Goal: Information Seeking & Learning: Learn about a topic

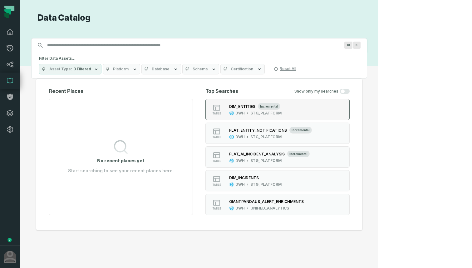
click at [282, 108] on div "DIM_ENTITIES incremental" at bounding box center [255, 106] width 52 height 6
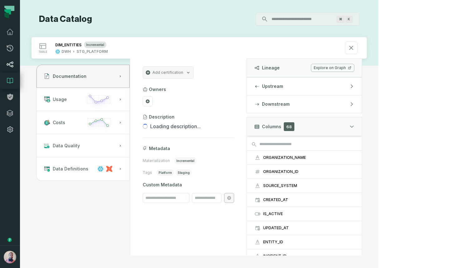
click at [13, 60] on link "Lineage" at bounding box center [10, 64] width 20 height 16
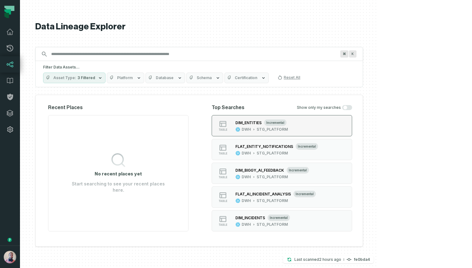
click at [288, 130] on div "STG_PLATFORM" at bounding box center [272, 129] width 31 height 5
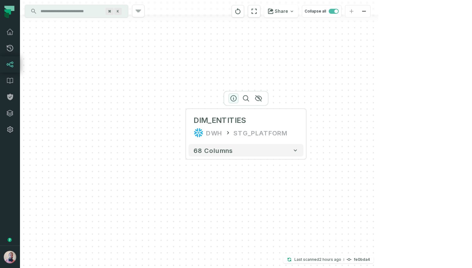
click at [233, 96] on icon "button" at bounding box center [233, 98] width 7 height 7
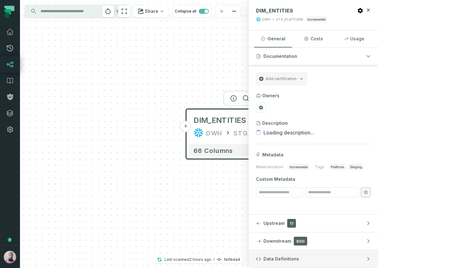
click at [378, 254] on button "Data Definitions" at bounding box center [313, 258] width 130 height 17
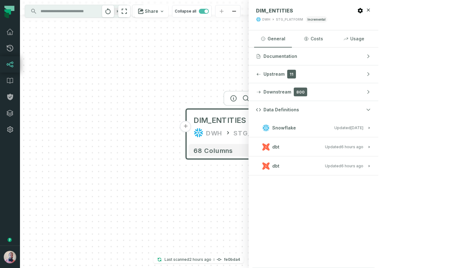
click at [363, 126] on span "Updated 10/7/2025, 1:01:51 AM" at bounding box center [348, 127] width 29 height 5
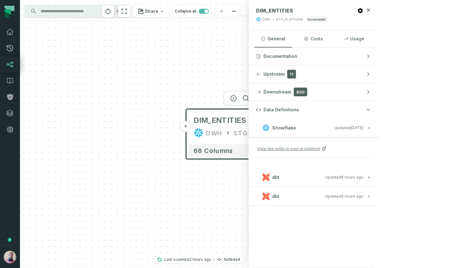
click at [375, 170] on h3 "dbt Updated 10/7/2025, 7:27:04 PM" at bounding box center [313, 177] width 130 height 19
click at [279, 176] on span "dbt" at bounding box center [275, 177] width 7 height 6
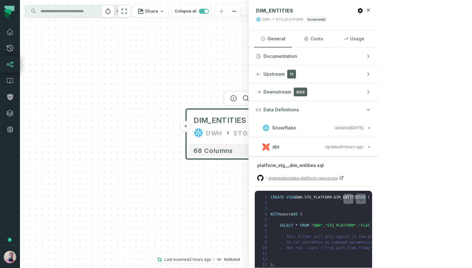
click at [296, 128] on span "Snowflake" at bounding box center [284, 128] width 24 height 6
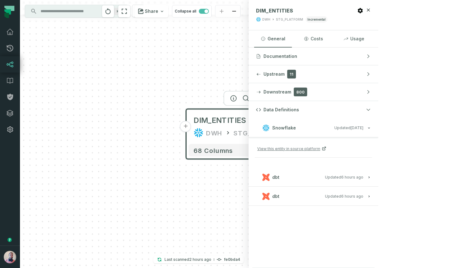
click at [371, 127] on button "Snowflake Updated 10/7/2025, 1:01:51 AM" at bounding box center [313, 127] width 115 height 8
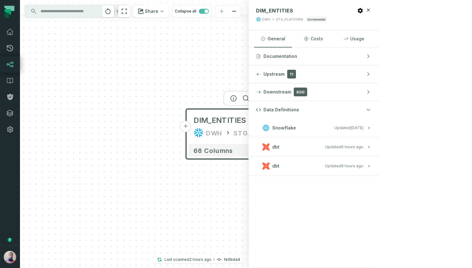
click at [296, 126] on span "Snowflake" at bounding box center [284, 128] width 24 height 6
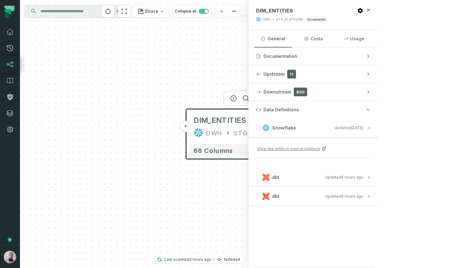
click at [371, 123] on button "Snowflake Updated 10/7/2025, 1:01:51 AM" at bounding box center [313, 127] width 115 height 8
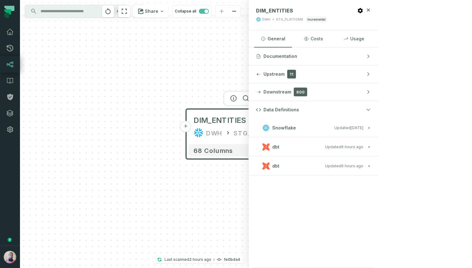
click at [279, 146] on span "dbt" at bounding box center [275, 147] width 7 height 6
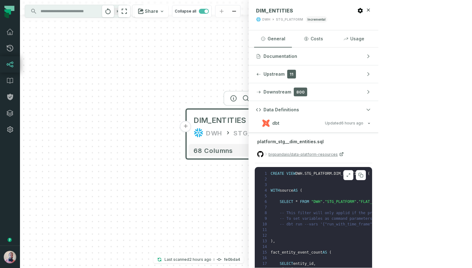
scroll to position [17, 0]
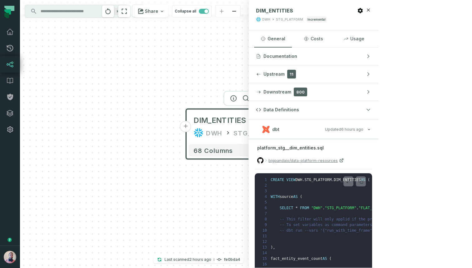
click at [279, 129] on span "dbt" at bounding box center [275, 129] width 7 height 6
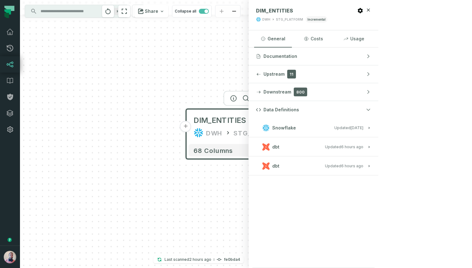
click at [270, 168] on icon "button" at bounding box center [265, 165] width 7 height 7
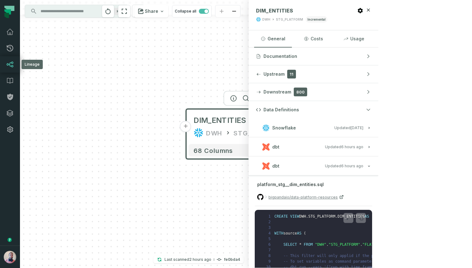
click at [16, 69] on link "Lineage" at bounding box center [10, 64] width 20 height 16
click at [111, 9] on icon "reset" at bounding box center [108, 11] width 5 height 6
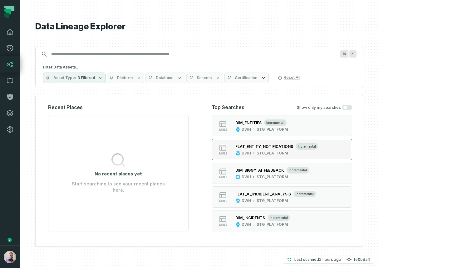
click at [255, 152] on icon "button" at bounding box center [253, 152] width 3 height 3
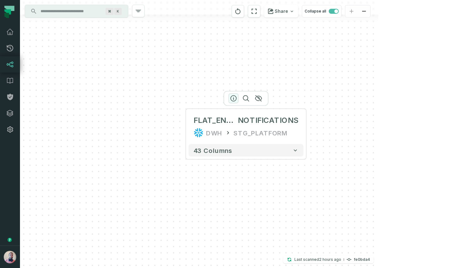
click at [234, 99] on icon "button" at bounding box center [233, 98] width 7 height 7
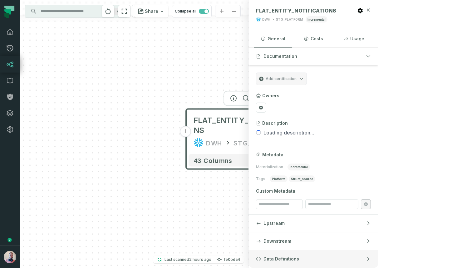
click at [299, 257] on span "Data Definitions" at bounding box center [281, 258] width 36 height 6
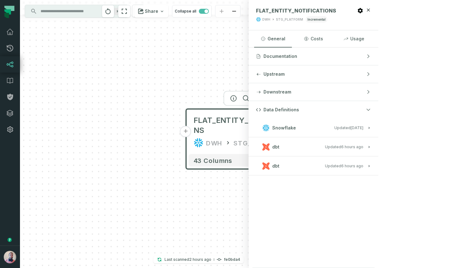
click at [371, 165] on button "dbt Updated 10/7/2025, 7:27:04 PM" at bounding box center [313, 165] width 115 height 8
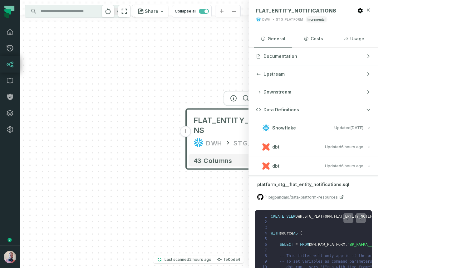
click at [296, 126] on span "Snowflake" at bounding box center [284, 128] width 24 height 6
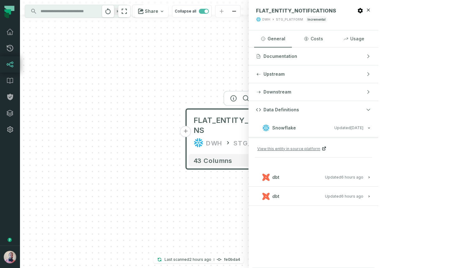
click at [320, 149] on span "View this entity in source platform" at bounding box center [288, 148] width 63 height 6
click at [296, 129] on span "Snowflake" at bounding box center [284, 128] width 24 height 6
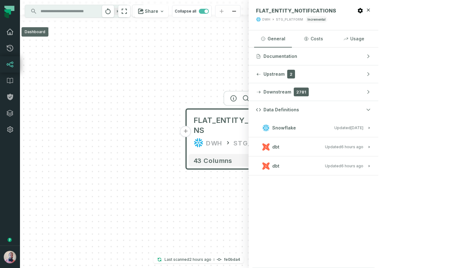
click at [13, 33] on icon at bounding box center [9, 31] width 7 height 7
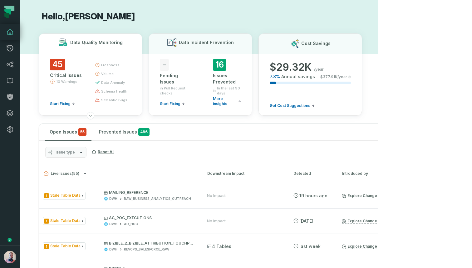
click at [100, 71] on icon "button" at bounding box center [97, 73] width 5 height 5
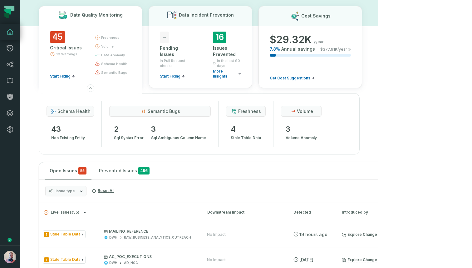
scroll to position [26, 0]
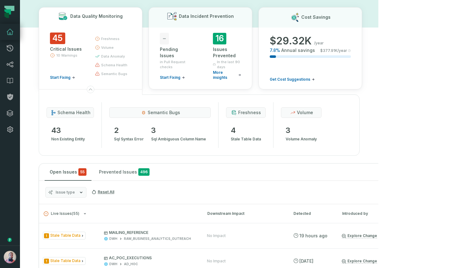
click at [129, 69] on div "freshness volume data anomaly schema health semantic bugs" at bounding box center [112, 55] width 34 height 47
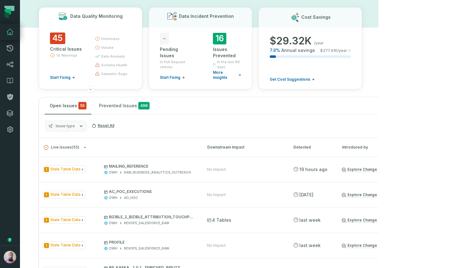
click at [129, 50] on div "freshness volume data anomaly schema health semantic bugs" at bounding box center [112, 55] width 34 height 47
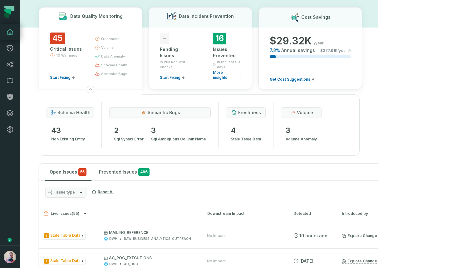
click at [127, 50] on div "freshness volume data anomaly schema health semantic bugs" at bounding box center [112, 55] width 34 height 47
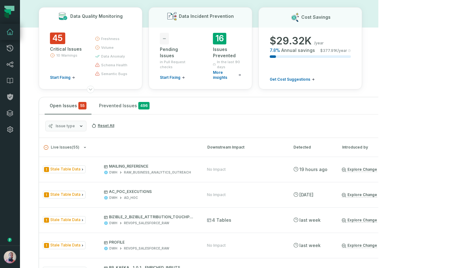
click at [127, 50] on div "freshness volume data anomaly schema health semantic bugs" at bounding box center [112, 55] width 34 height 47
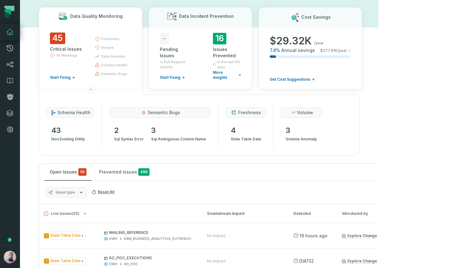
click at [127, 51] on div "freshness volume data anomaly schema health semantic bugs" at bounding box center [112, 55] width 34 height 47
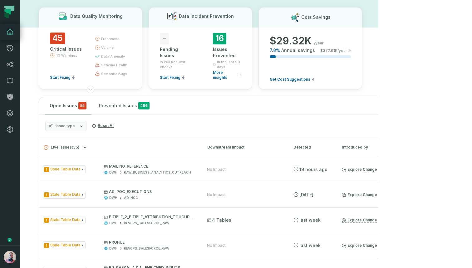
scroll to position [0, 0]
